Goal: Information Seeking & Learning: Check status

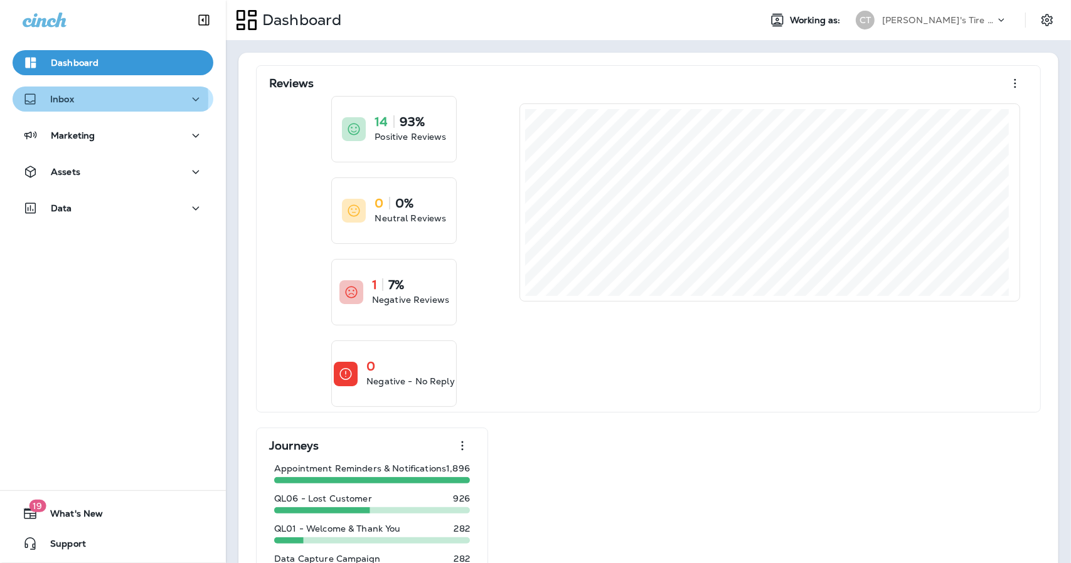
click at [72, 100] on p "Inbox" at bounding box center [62, 99] width 24 height 10
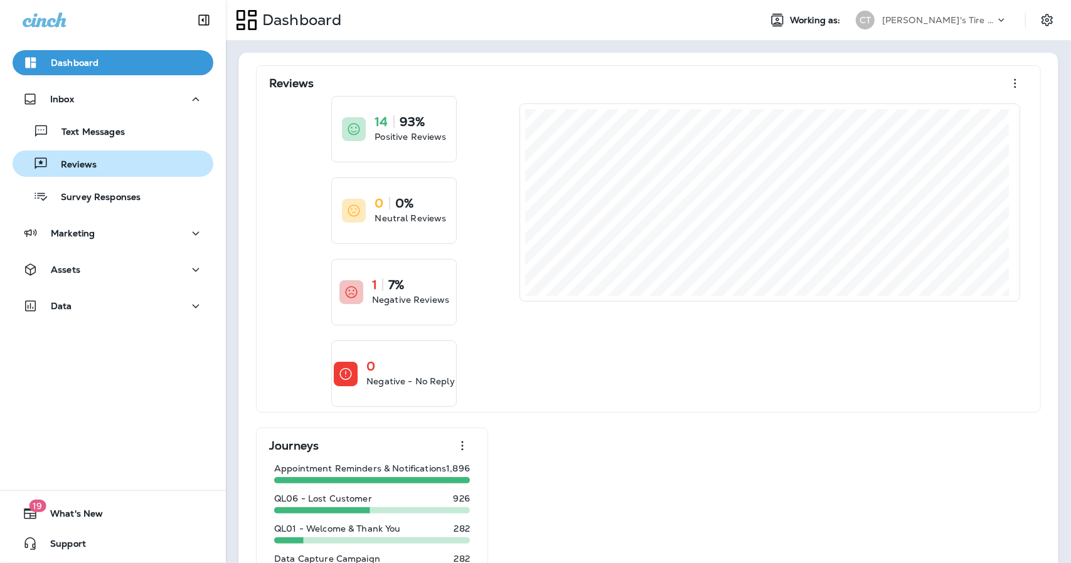
click at [81, 173] on div "Reviews" at bounding box center [57, 163] width 79 height 19
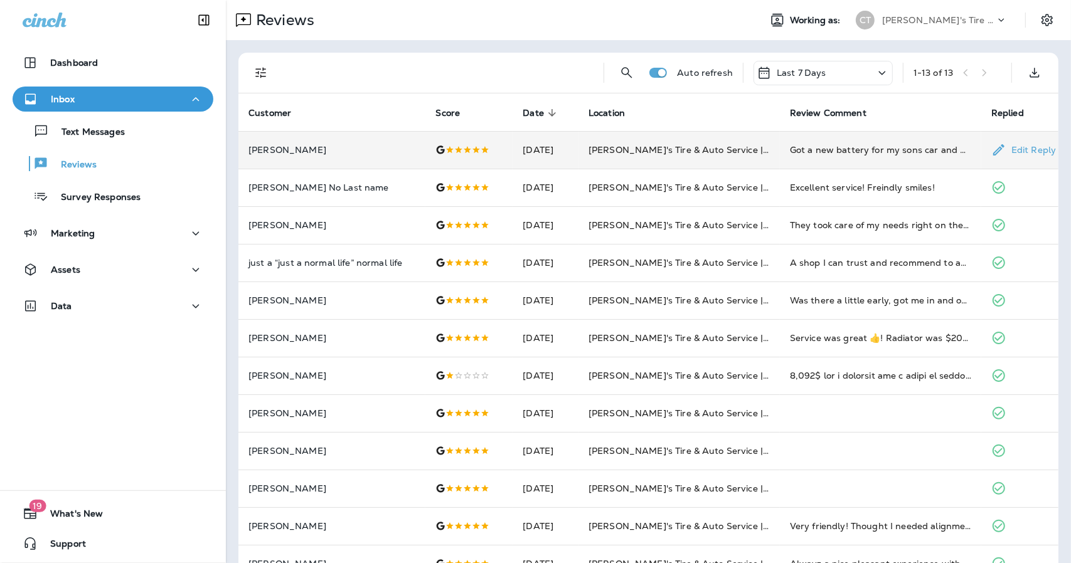
click at [775, 139] on td "[PERSON_NAME]'s Tire & Auto Service | [GEOGRAPHIC_DATA][PERSON_NAME]" at bounding box center [678, 150] width 201 height 38
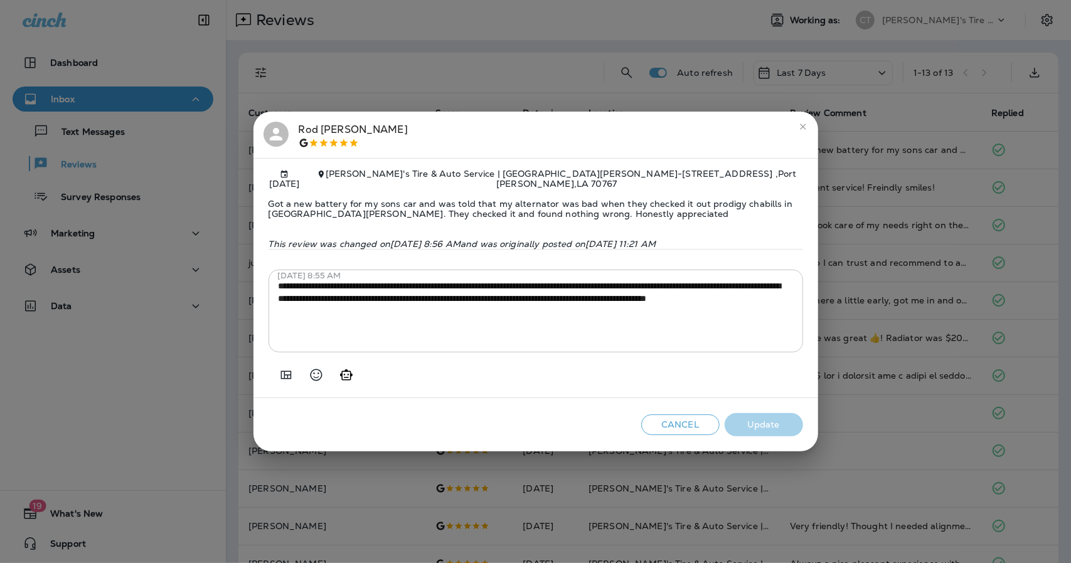
click at [802, 122] on icon "close" at bounding box center [803, 127] width 10 height 10
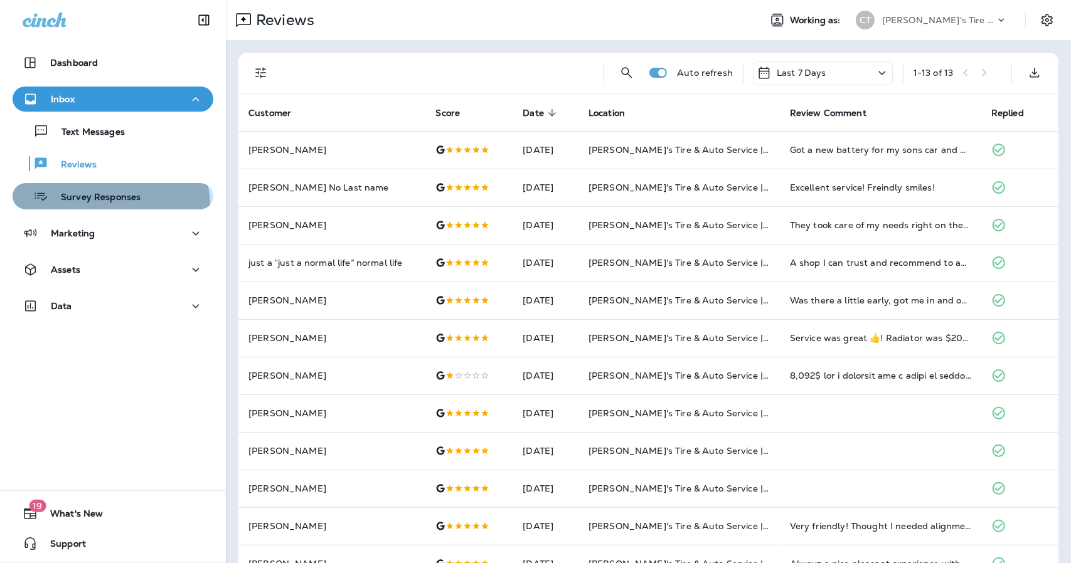
click at [105, 206] on button "Survey Responses" at bounding box center [113, 196] width 201 height 26
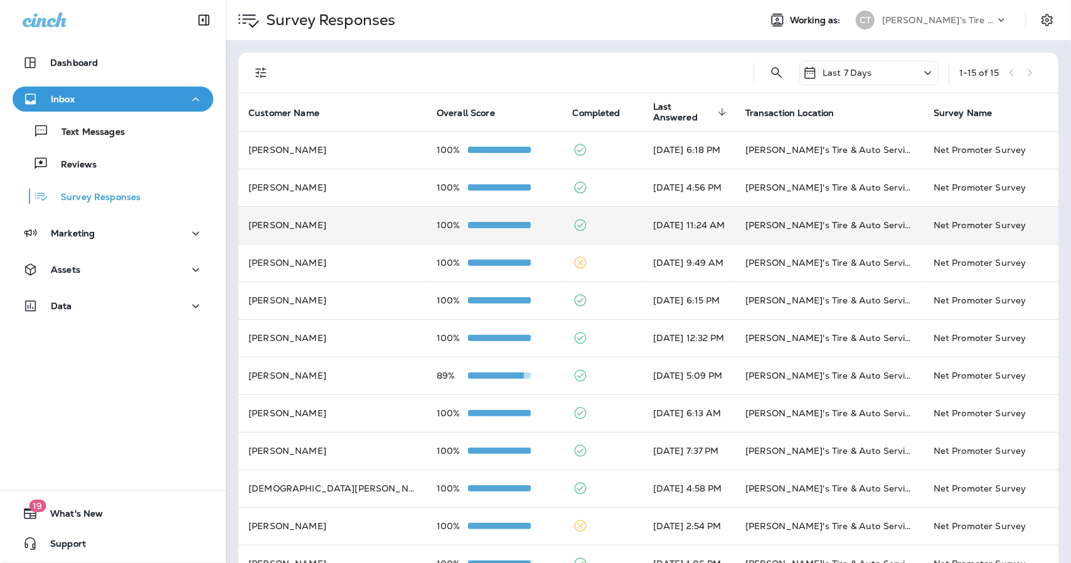
click at [565, 215] on td at bounding box center [603, 225] width 80 height 38
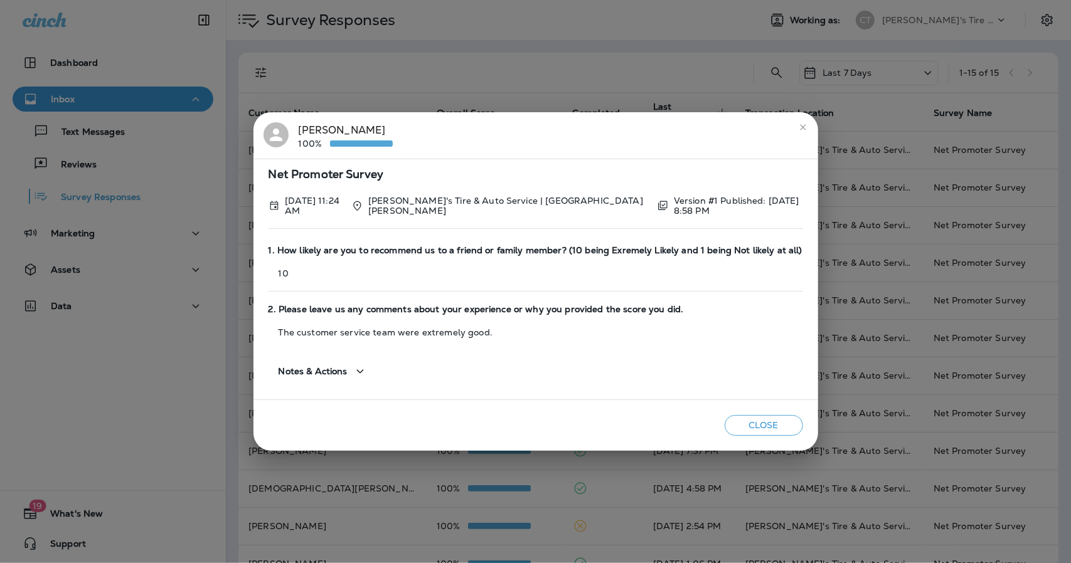
click at [806, 131] on icon "close" at bounding box center [803, 127] width 10 height 10
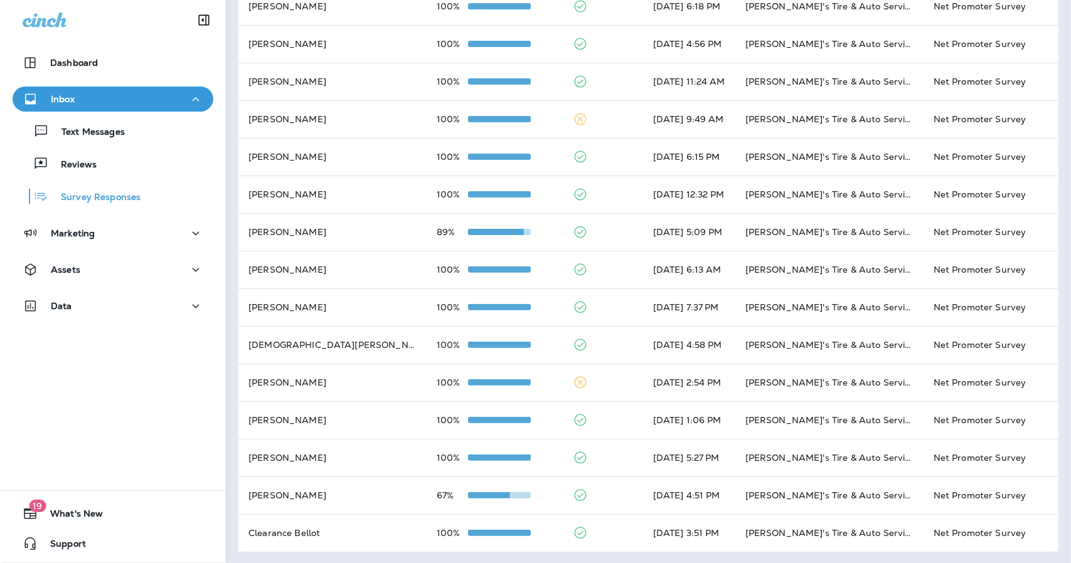
scroll to position [145, 0]
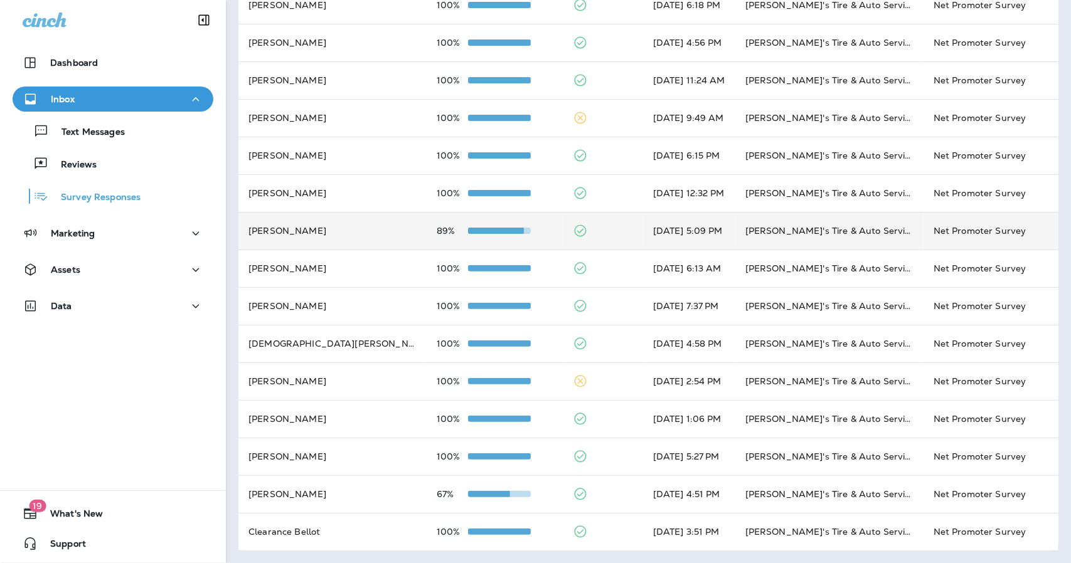
click at [572, 235] on td at bounding box center [603, 231] width 80 height 38
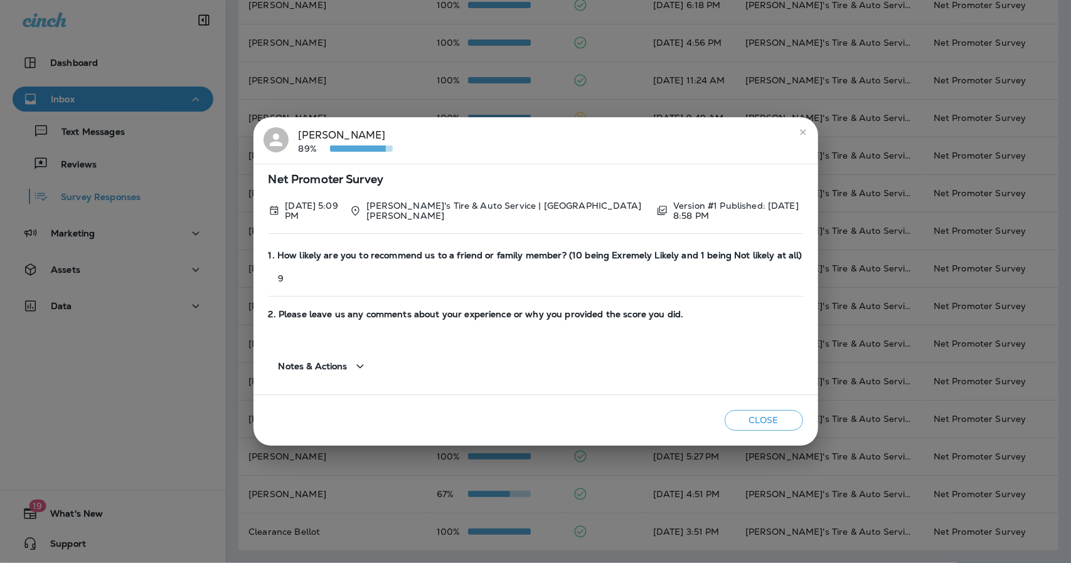
click at [798, 135] on icon "close" at bounding box center [803, 132] width 10 height 10
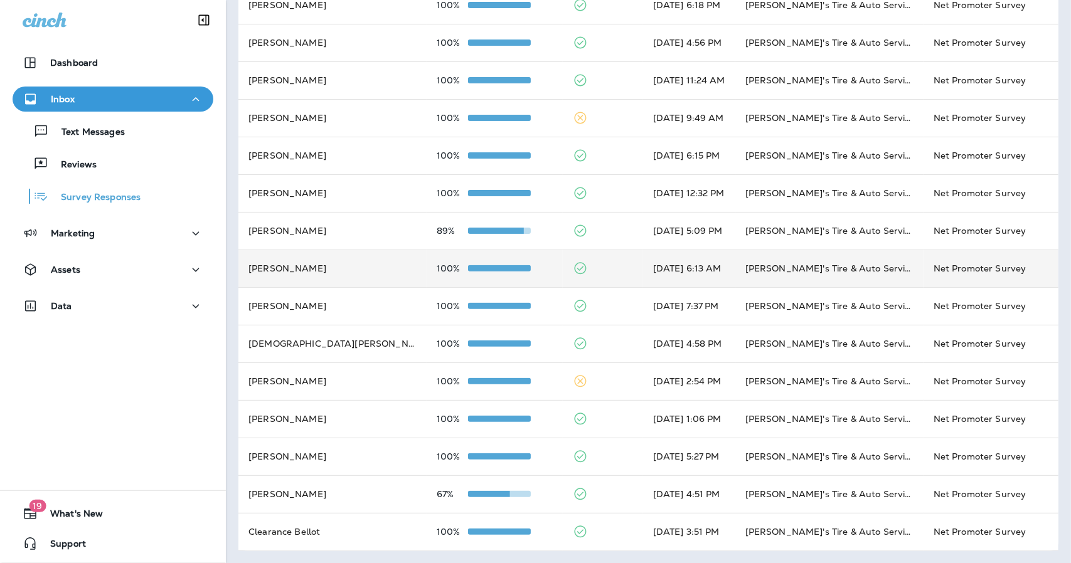
click at [585, 271] on td at bounding box center [603, 269] width 80 height 38
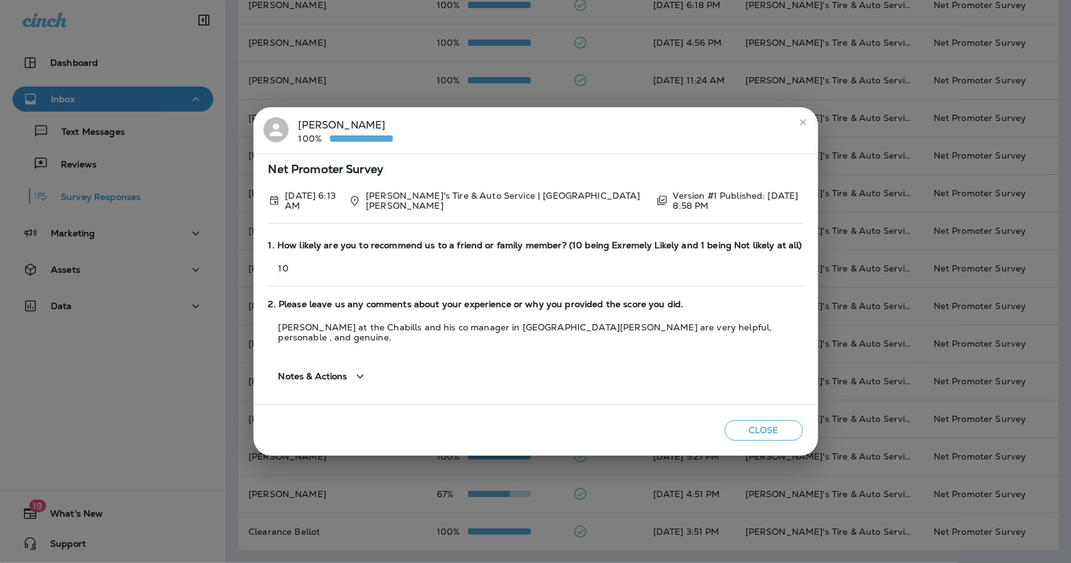
click at [802, 125] on icon "close" at bounding box center [803, 122] width 6 height 6
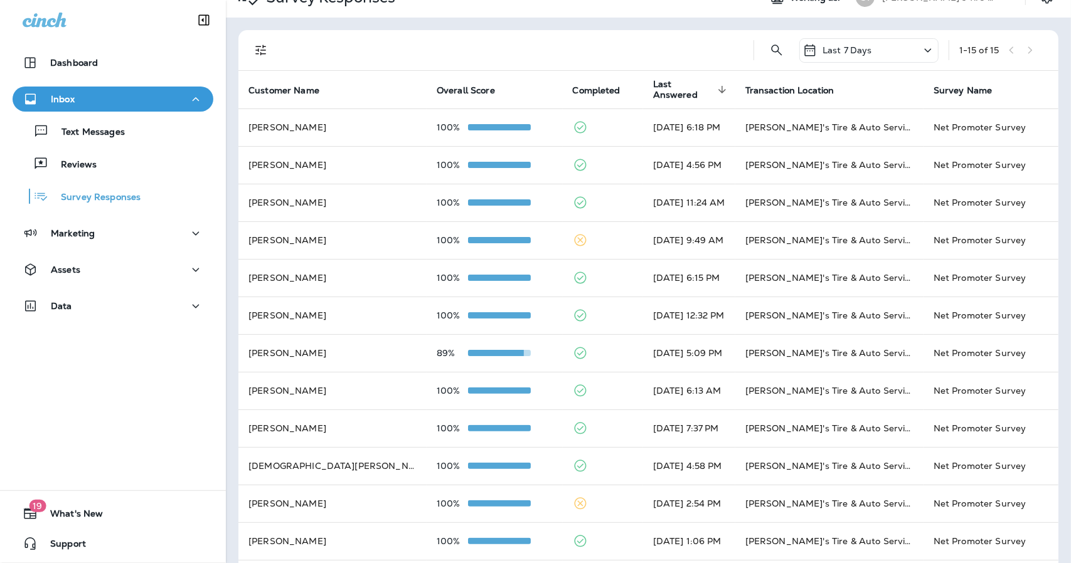
scroll to position [0, 0]
